Goal: Transaction & Acquisition: Subscribe to service/newsletter

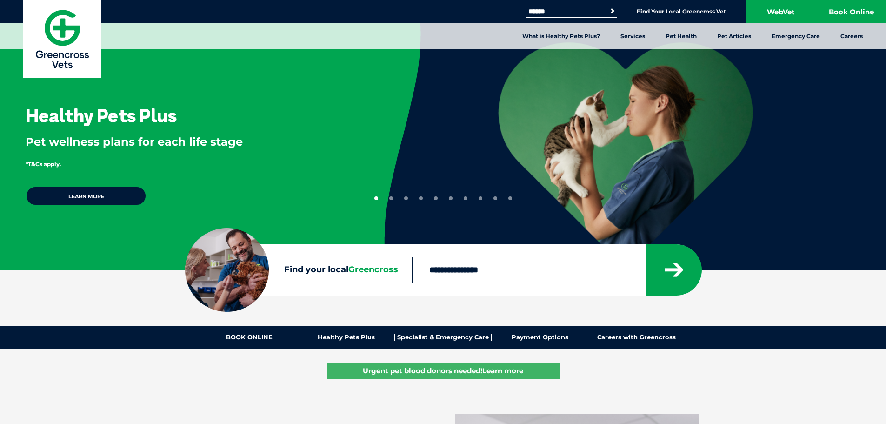
click at [560, 39] on link "What is Healthy Pets Plus?" at bounding box center [561, 36] width 98 height 26
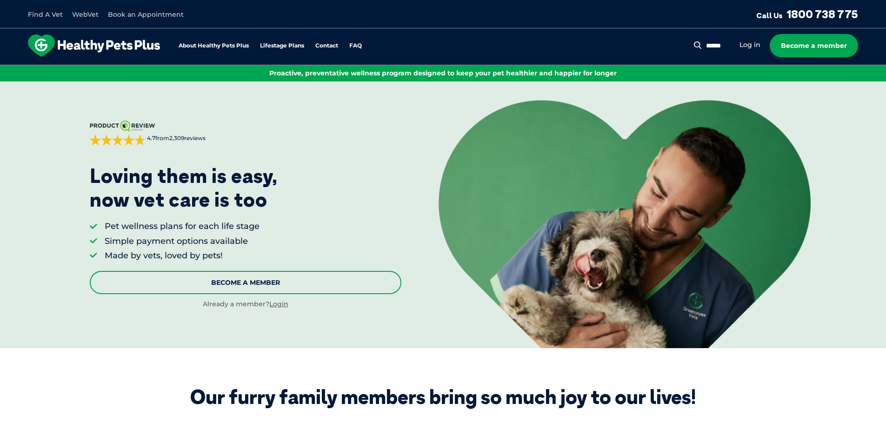
click at [226, 286] on link "Become A Member" at bounding box center [246, 282] width 312 height 23
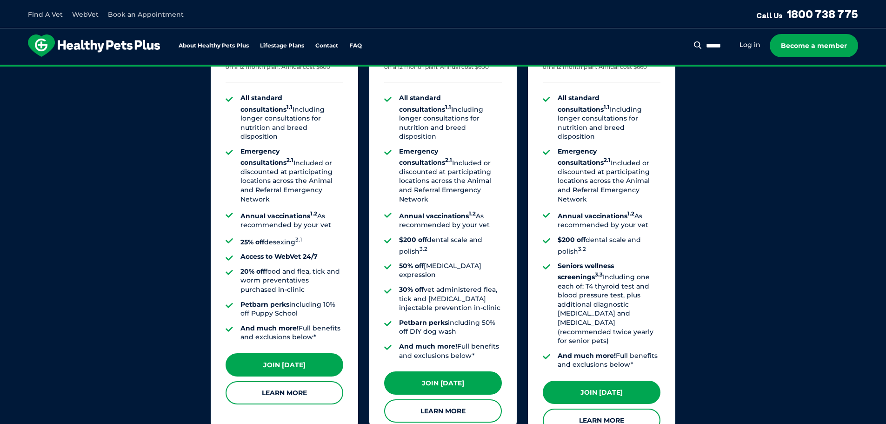
scroll to position [751, 0]
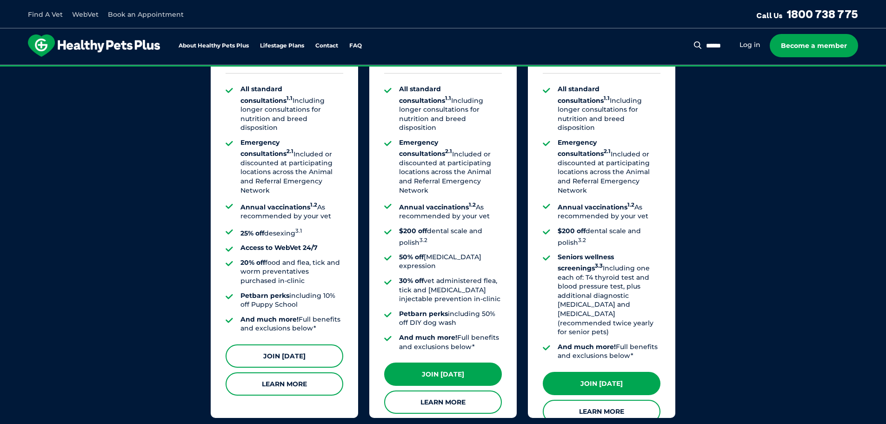
click at [290, 344] on link "Join [DATE]" at bounding box center [285, 355] width 118 height 23
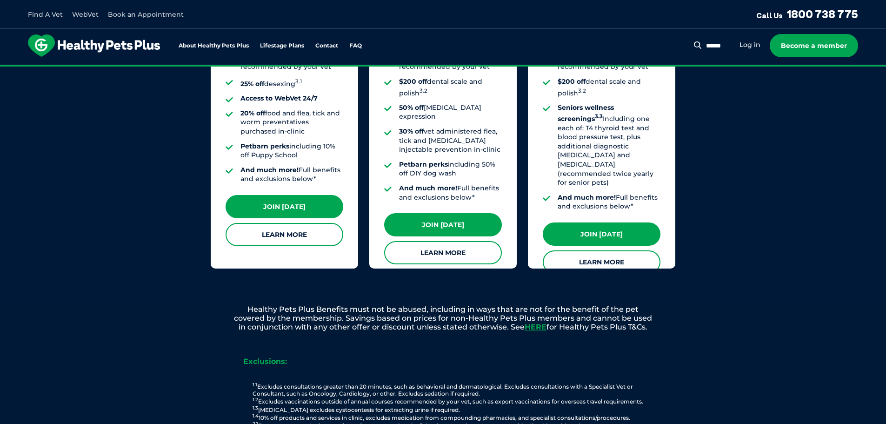
scroll to position [844, 0]
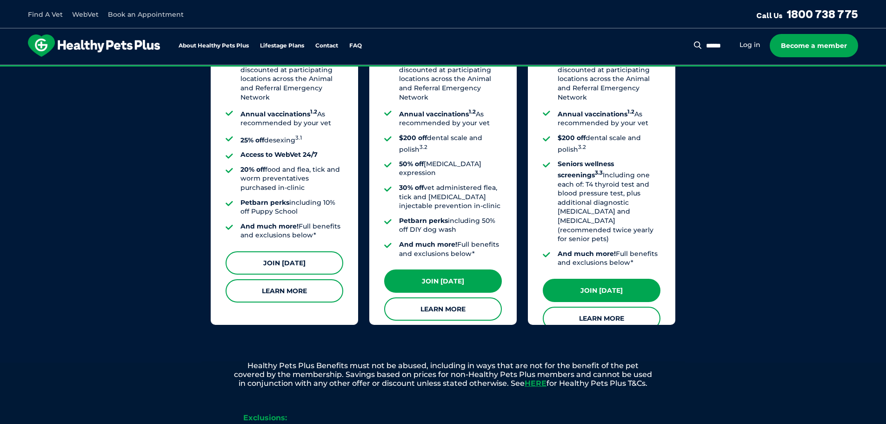
click at [280, 251] on link "Join [DATE]" at bounding box center [285, 262] width 118 height 23
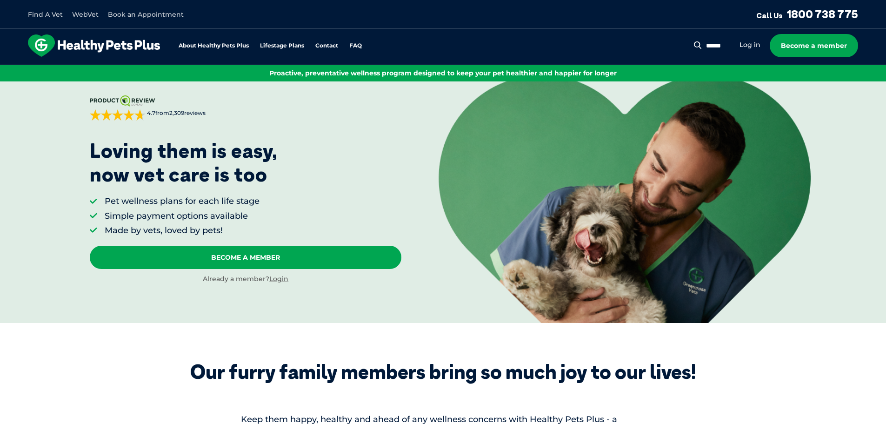
scroll to position [0, 0]
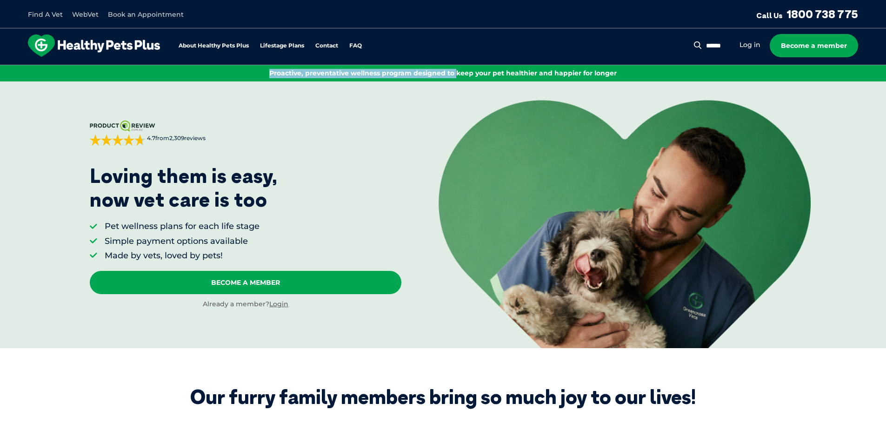
drag, startPoint x: 266, startPoint y: 70, endPoint x: 456, endPoint y: 76, distance: 190.8
click at [456, 76] on p "Proactive, preventative wellness program designed to keep your pet healthier an…" at bounding box center [442, 73] width 871 height 9
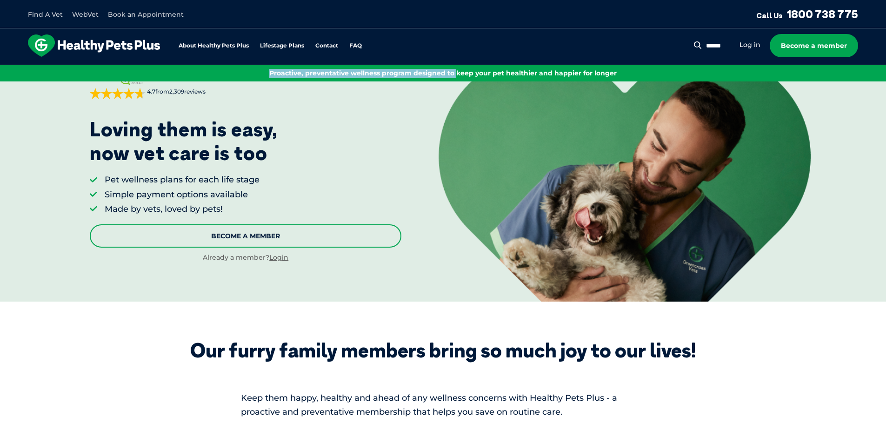
click at [253, 236] on link "Become A Member" at bounding box center [246, 235] width 312 height 23
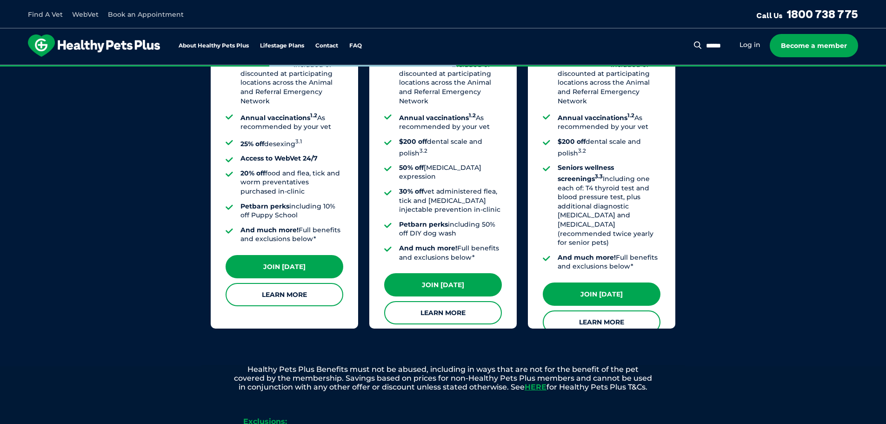
scroll to position [844, 0]
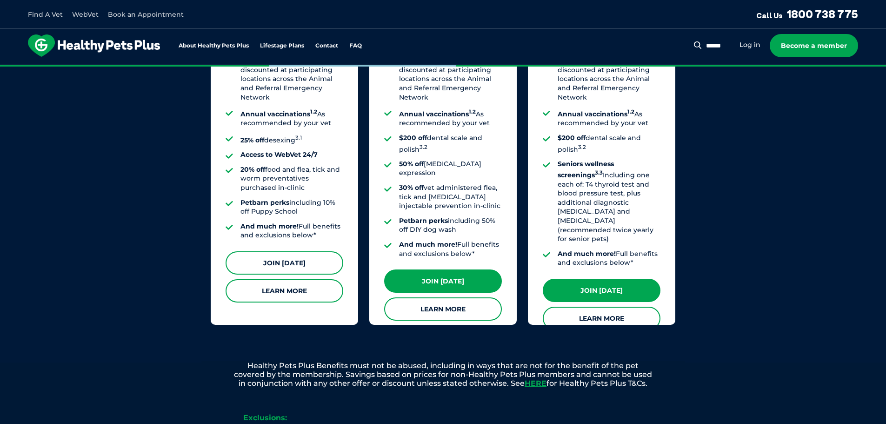
click at [251, 252] on link "Join [DATE]" at bounding box center [285, 262] width 118 height 23
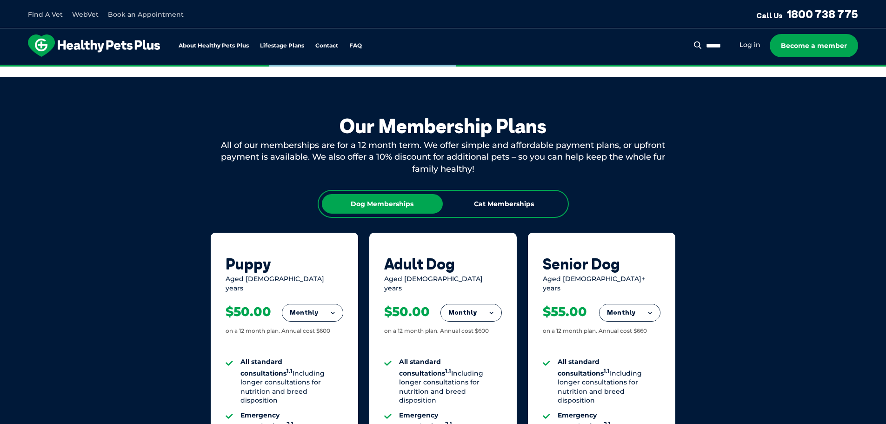
scroll to position [472, 0]
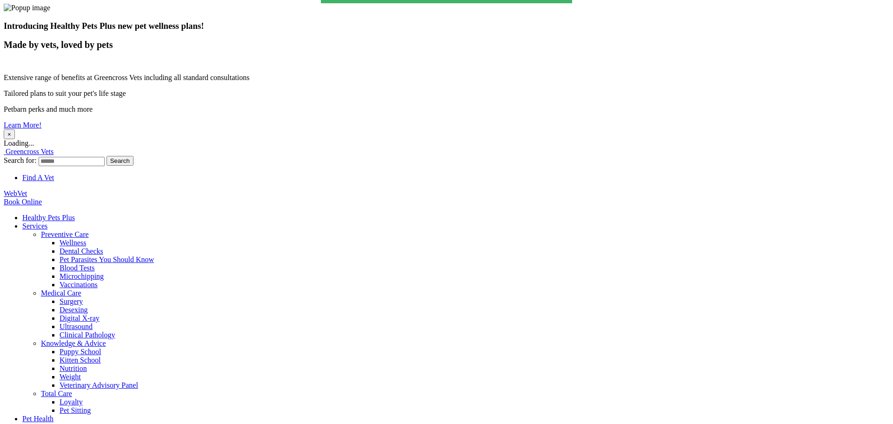
click at [15, 129] on button "×" at bounding box center [9, 134] width 11 height 10
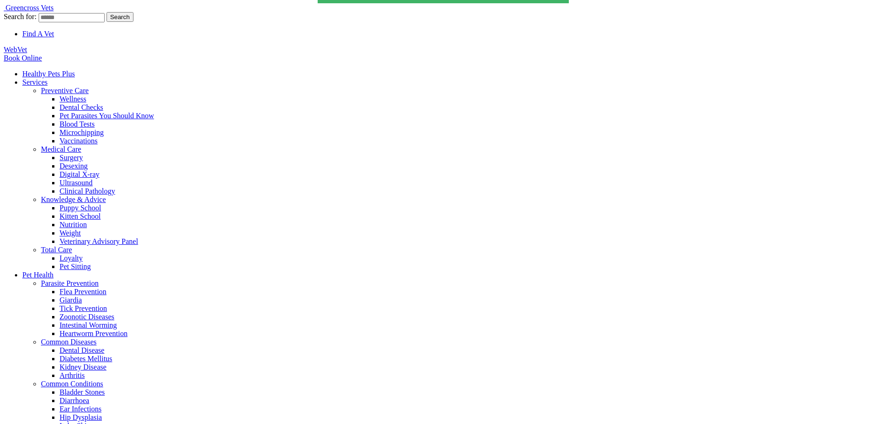
click at [75, 70] on link "Healthy Pets Plus" at bounding box center [48, 74] width 53 height 8
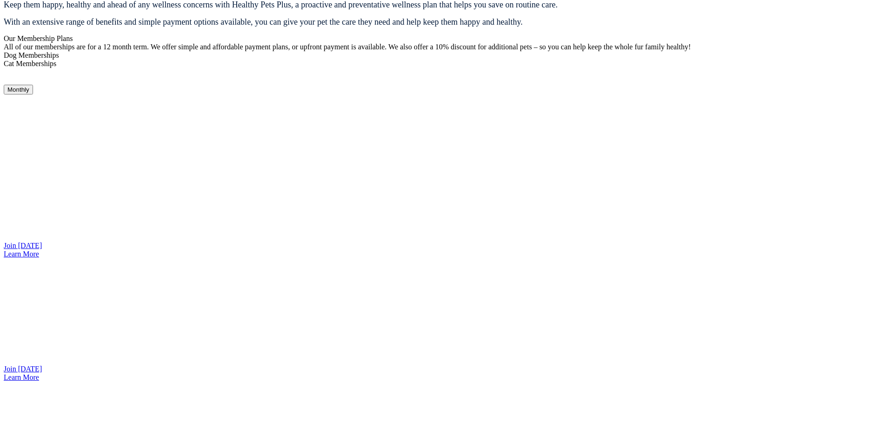
scroll to position [761, 0]
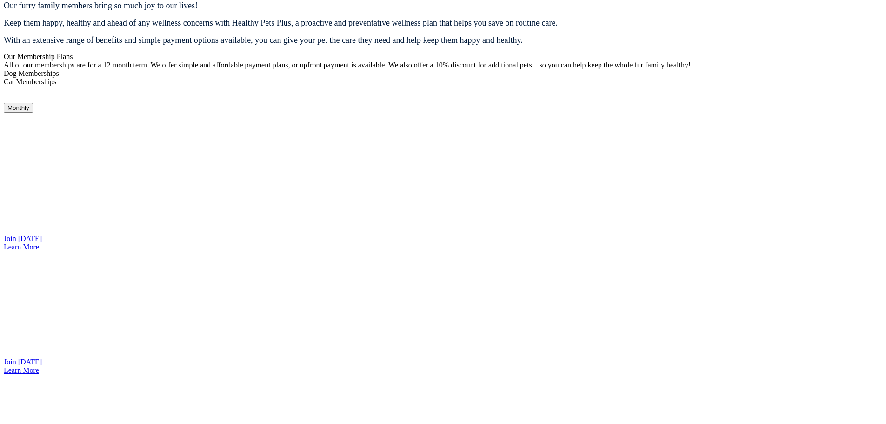
scroll to position [668, 0]
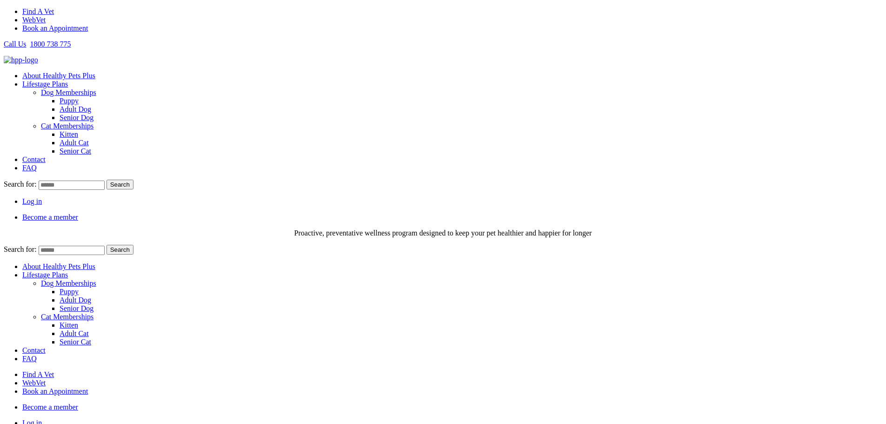
click at [38, 56] on img at bounding box center [21, 60] width 34 height 8
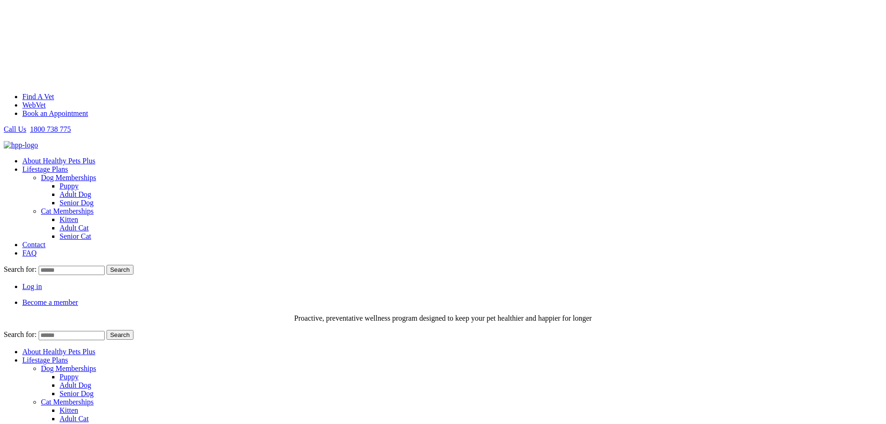
scroll to position [140, 0]
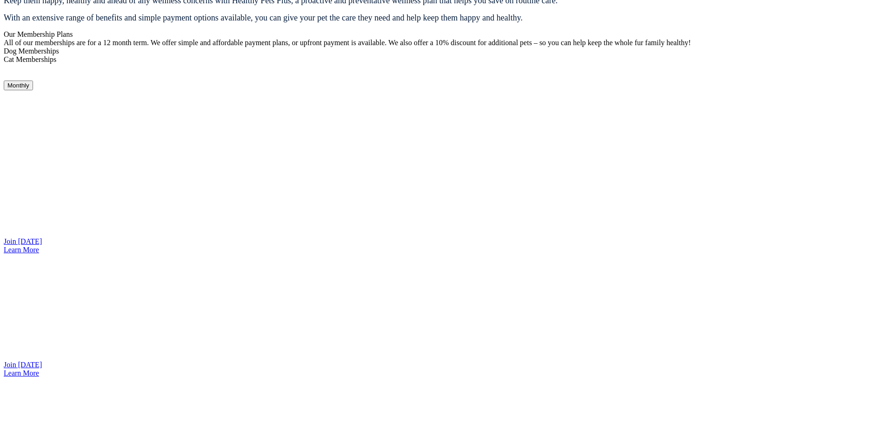
scroll to position [761, 0]
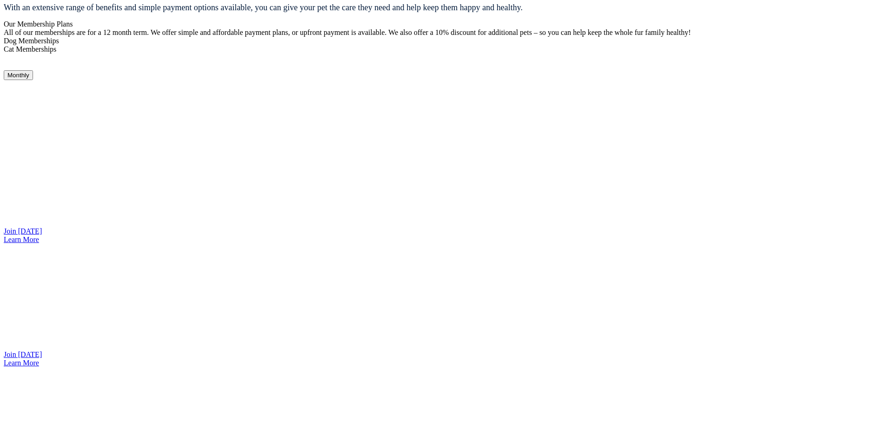
click at [42, 350] on link "Join [DATE]" at bounding box center [23, 354] width 38 height 8
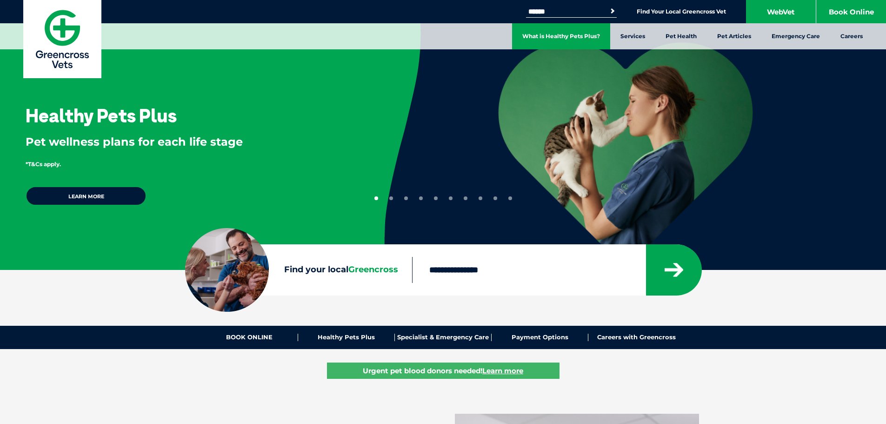
click at [570, 36] on link "What is Healthy Pets Plus?" at bounding box center [561, 36] width 98 height 26
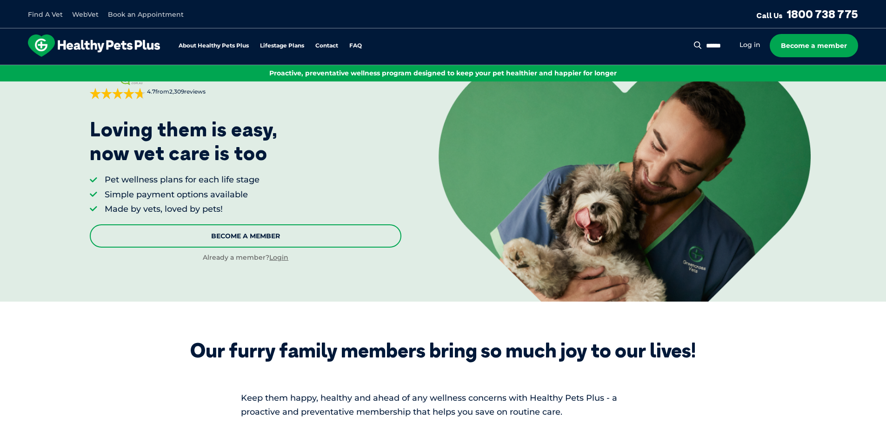
click at [213, 239] on link "Become A Member" at bounding box center [246, 235] width 312 height 23
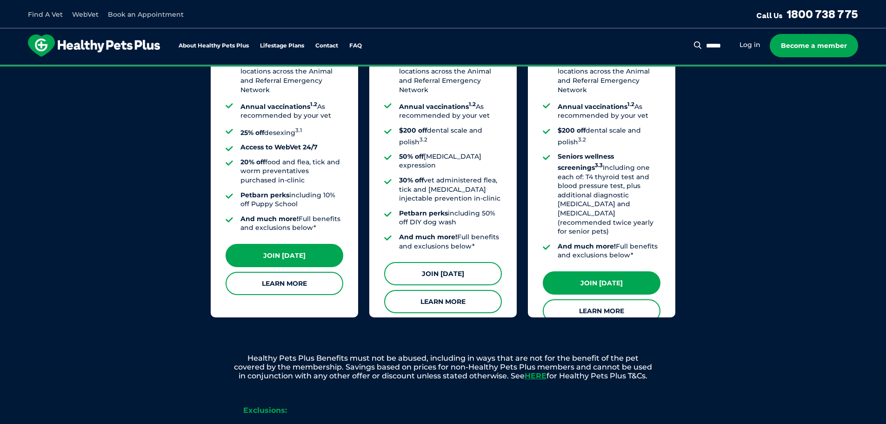
scroll to position [844, 0]
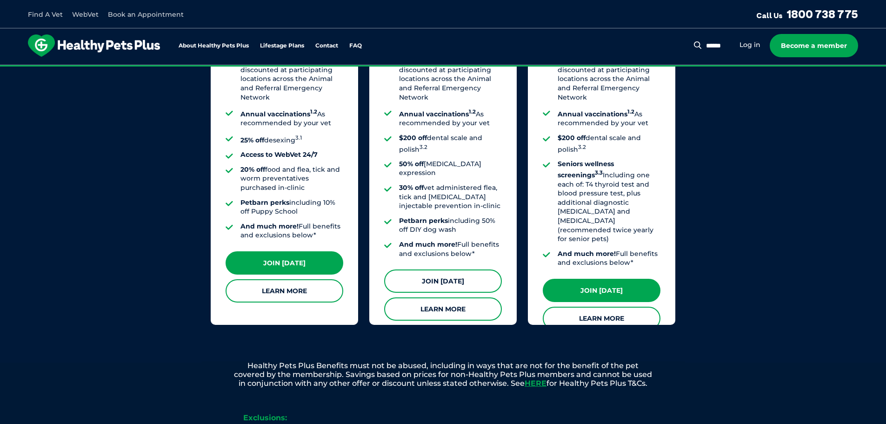
click at [440, 269] on link "Join [DATE]" at bounding box center [443, 280] width 118 height 23
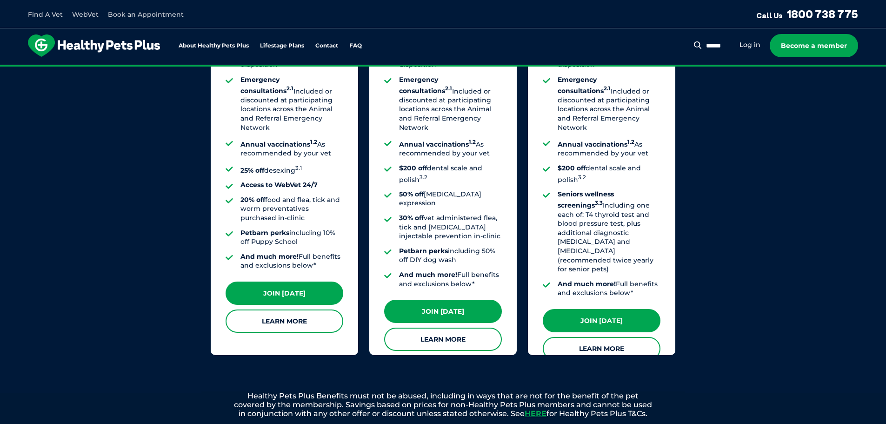
scroll to position [797, 0]
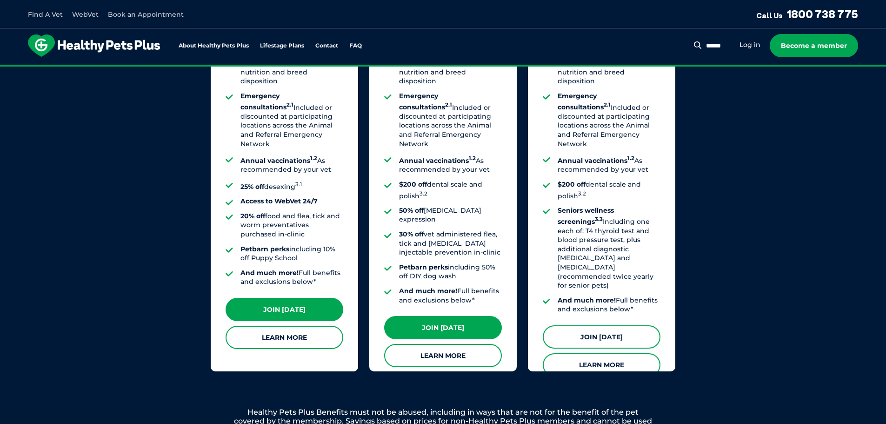
click at [615, 325] on link "Join [DATE]" at bounding box center [602, 336] width 118 height 23
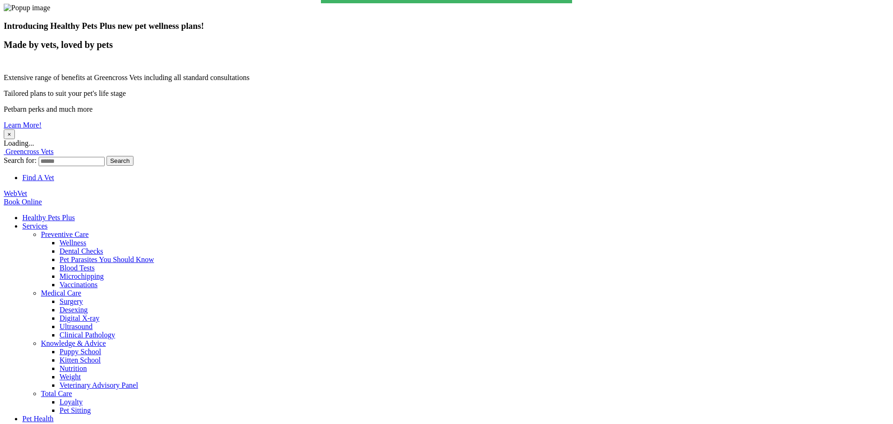
click at [15, 129] on button "×" at bounding box center [9, 134] width 11 height 10
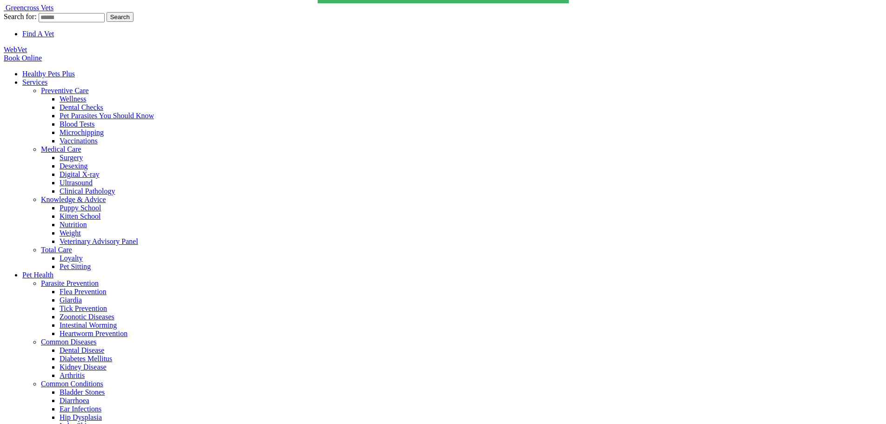
click at [75, 70] on link "Healthy Pets Plus" at bounding box center [48, 74] width 53 height 8
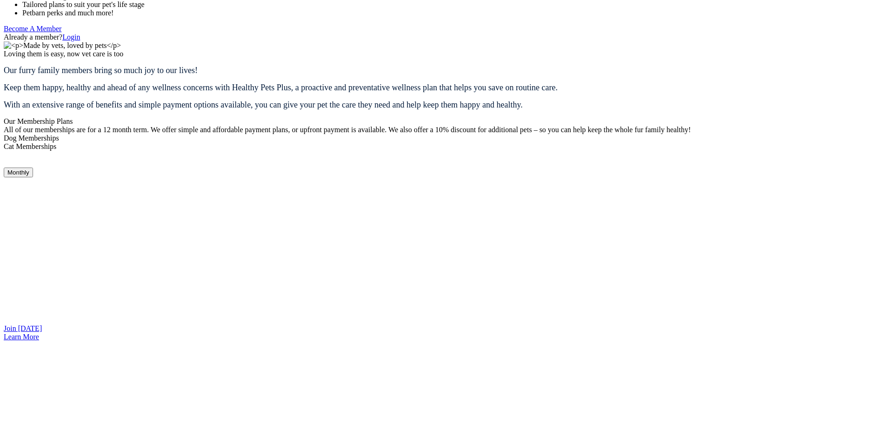
scroll to position [761, 0]
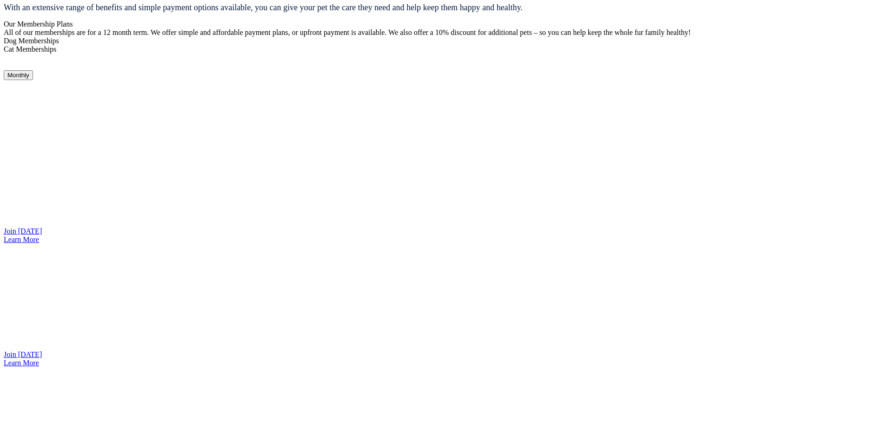
click at [42, 351] on link "Join [DATE]" at bounding box center [23, 354] width 38 height 8
